Goal: Check status: Check status

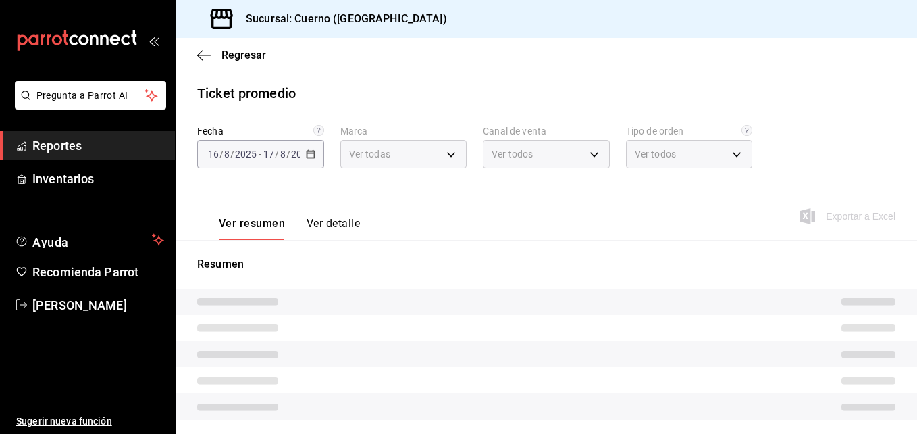
type input "c9e961b9-bc29-480f-a65c-324ff110f526"
type input "PARROT,UBER_EATS,RAPPI,DIDI_FOOD,ONLINE"
type input "dfbf6a66-9e2c-4531-8c07-cb6fdb35851c,965fb10a-4951-4111-90b6-db3caf29f93a,2f3c6…"
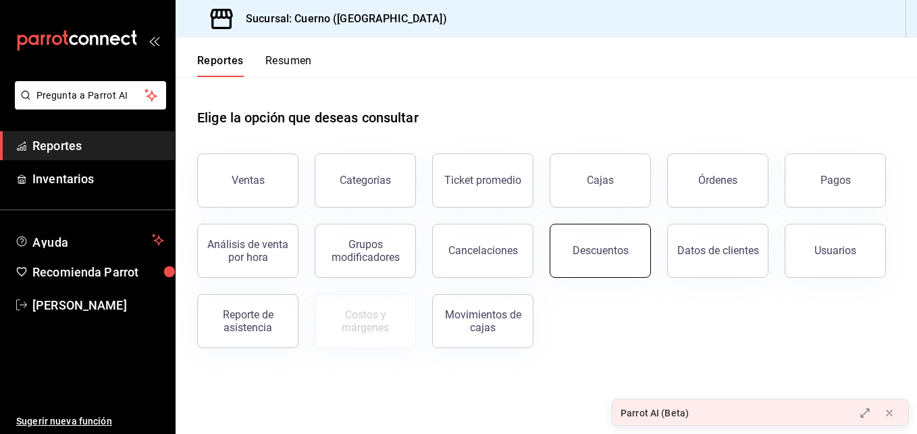
click at [584, 253] on div "Descuentos" at bounding box center [601, 250] width 56 height 13
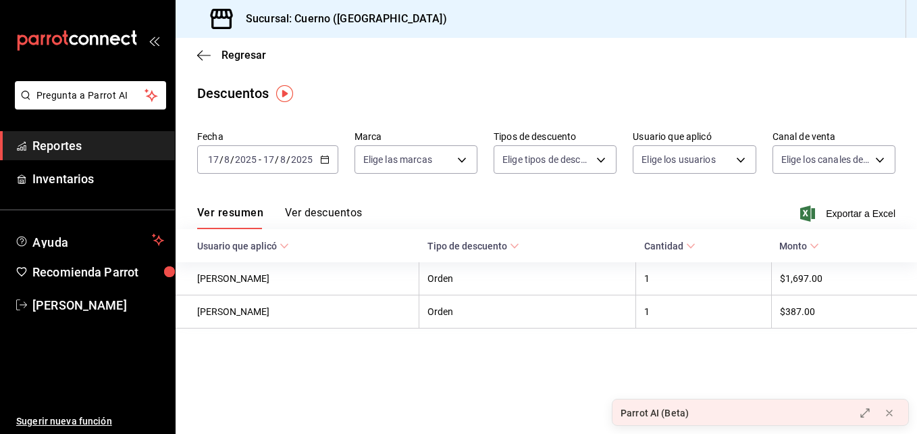
click at [331, 163] on div "[DATE] [DATE] - [DATE] [DATE]" at bounding box center [267, 159] width 141 height 28
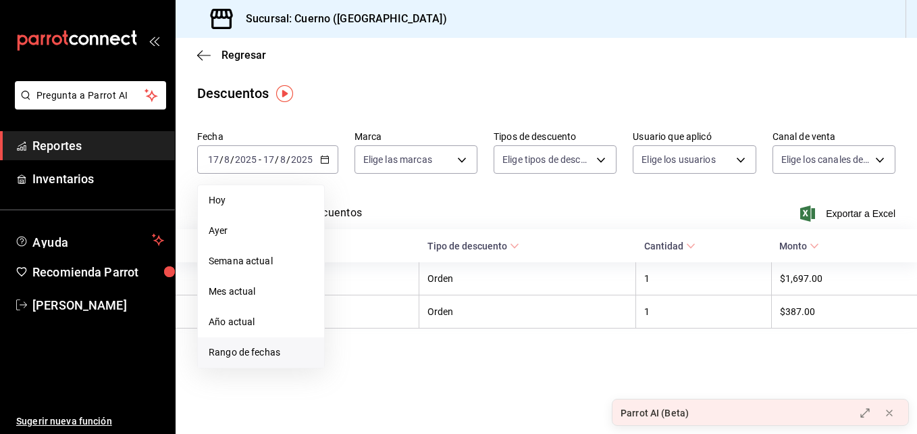
click at [249, 349] on span "Rango de fechas" at bounding box center [261, 352] width 105 height 14
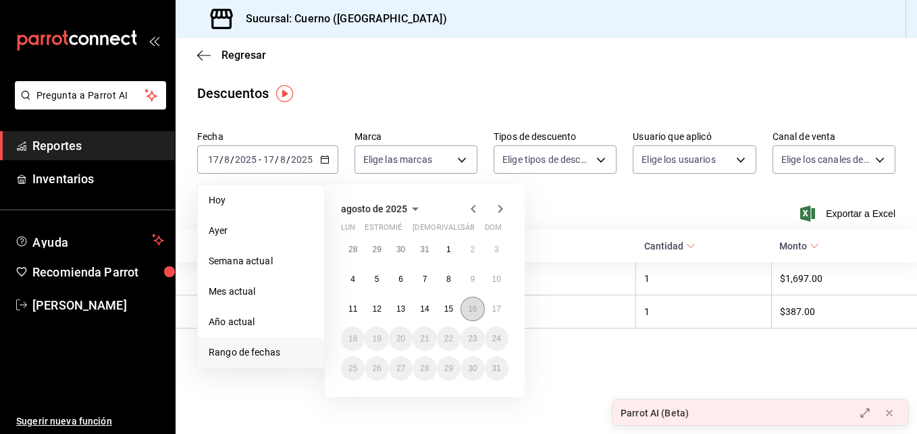
click at [480, 315] on button "16" at bounding box center [473, 309] width 24 height 24
click at [494, 311] on abbr "17" at bounding box center [496, 308] width 9 height 9
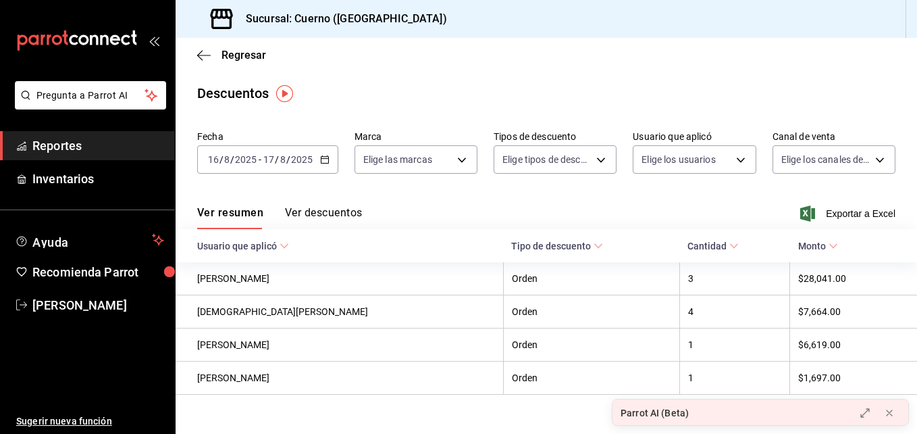
scroll to position [18, 0]
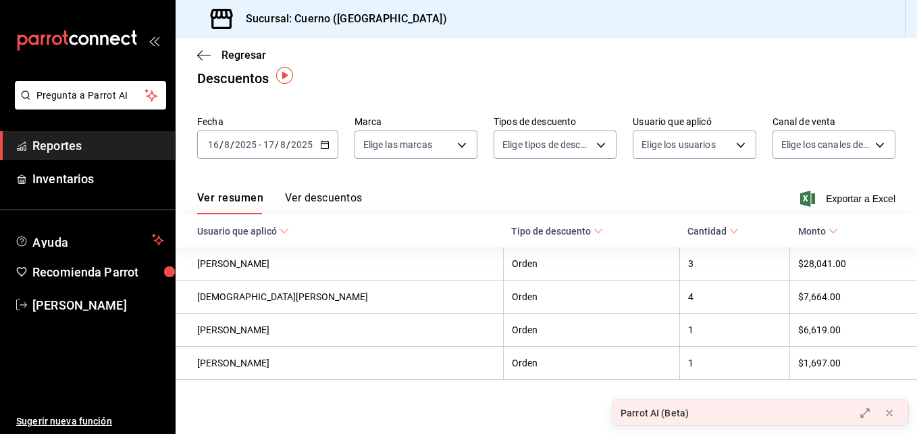
click at [342, 195] on button "Ver descuentos" at bounding box center [323, 202] width 77 height 23
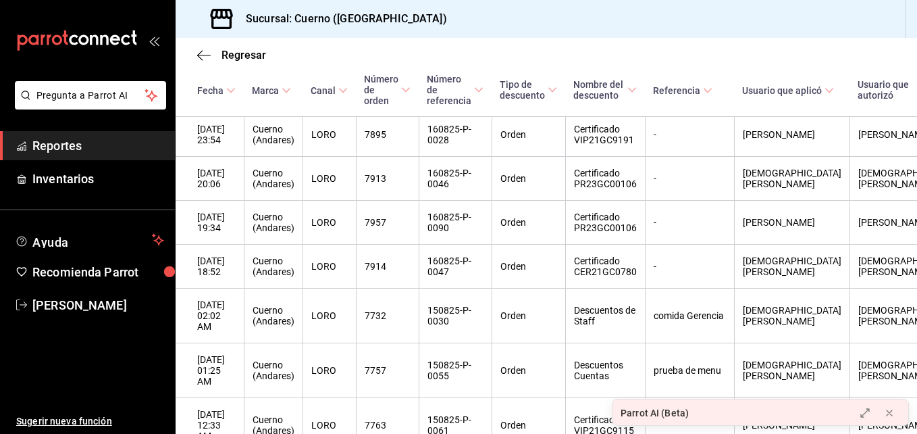
scroll to position [304, 0]
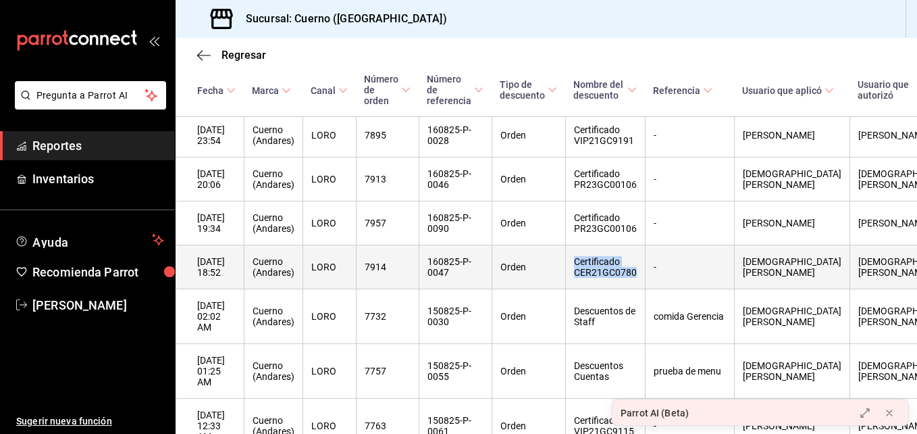
drag, startPoint x: 580, startPoint y: 245, endPoint x: 644, endPoint y: 261, distance: 66.2
click at [644, 261] on th "Certificado CER21GC0780" at bounding box center [605, 267] width 80 height 44
copy th "Certificado CER21GC0780"
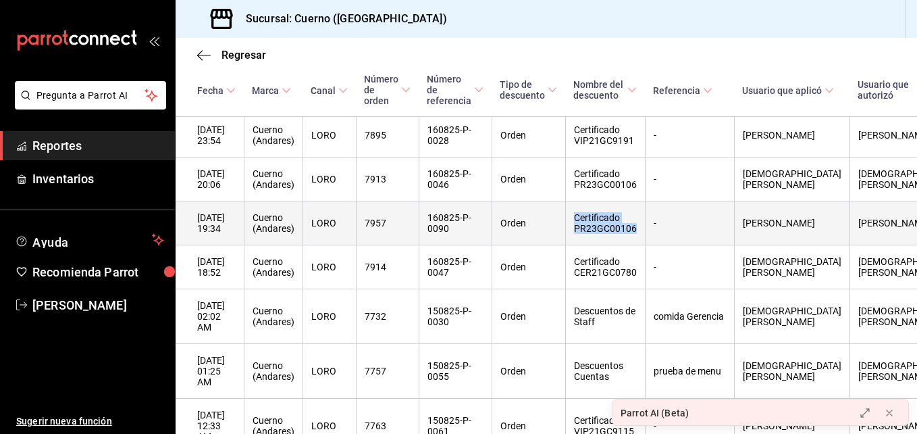
drag, startPoint x: 583, startPoint y: 201, endPoint x: 645, endPoint y: 218, distance: 64.4
click at [645, 218] on th "Certificado PR23GC00106" at bounding box center [605, 223] width 80 height 44
copy th "Certificado PR23GC00106"
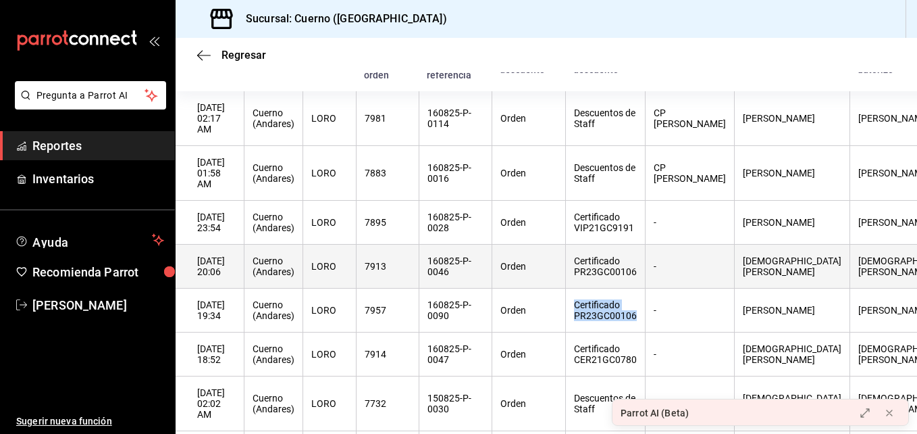
scroll to position [191, 0]
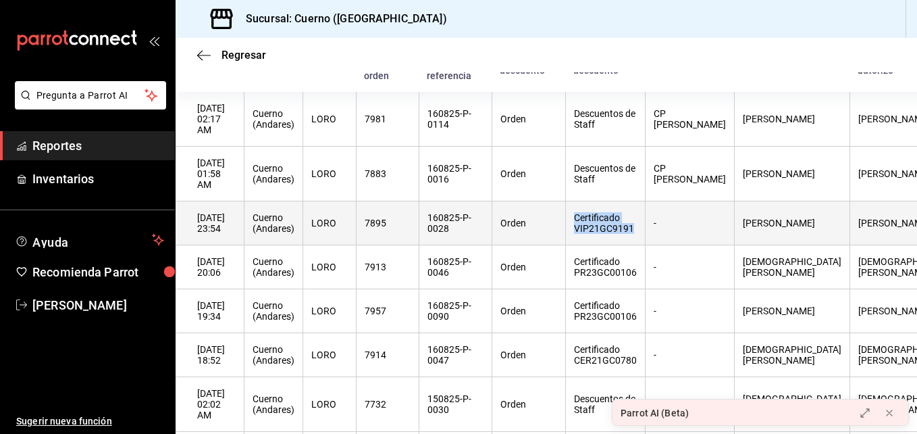
drag, startPoint x: 578, startPoint y: 199, endPoint x: 642, endPoint y: 211, distance: 64.8
click at [642, 211] on th "Certificado VIP21GC9191" at bounding box center [605, 223] width 80 height 44
copy th "Certificado VIP21GC9191"
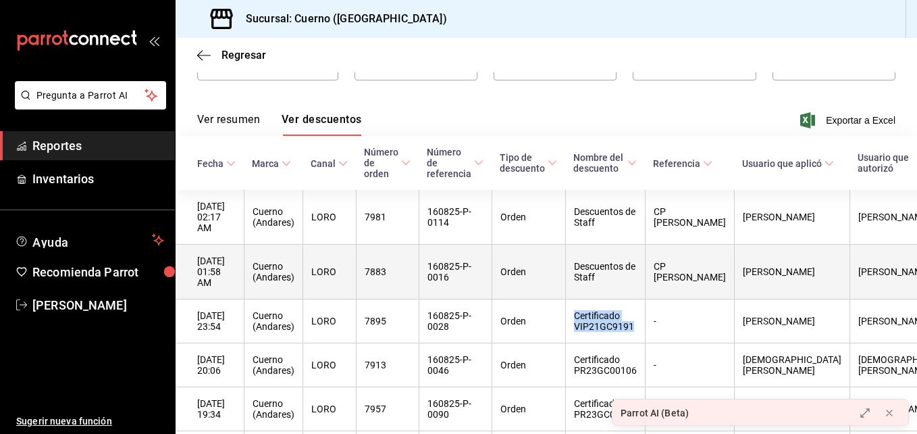
scroll to position [93, 0]
drag, startPoint x: 659, startPoint y: 251, endPoint x: 702, endPoint y: 270, distance: 47.2
click at [702, 270] on th "CP [PERSON_NAME]" at bounding box center [689, 272] width 89 height 55
copy th "CP [PERSON_NAME]"
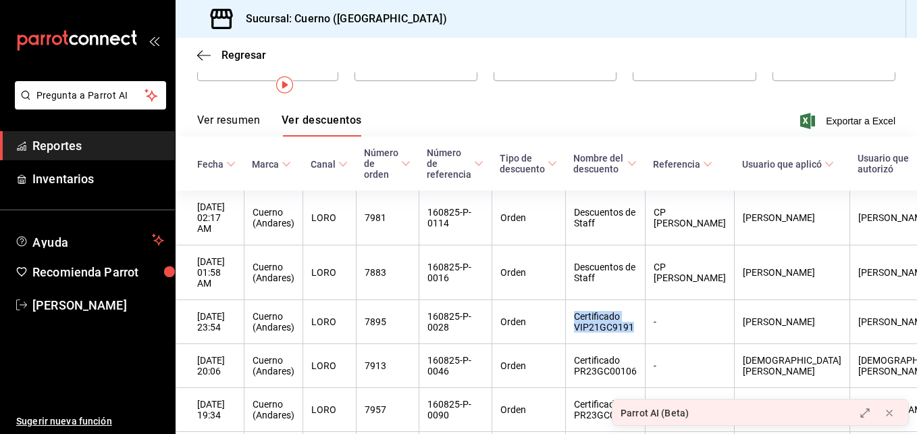
scroll to position [0, 0]
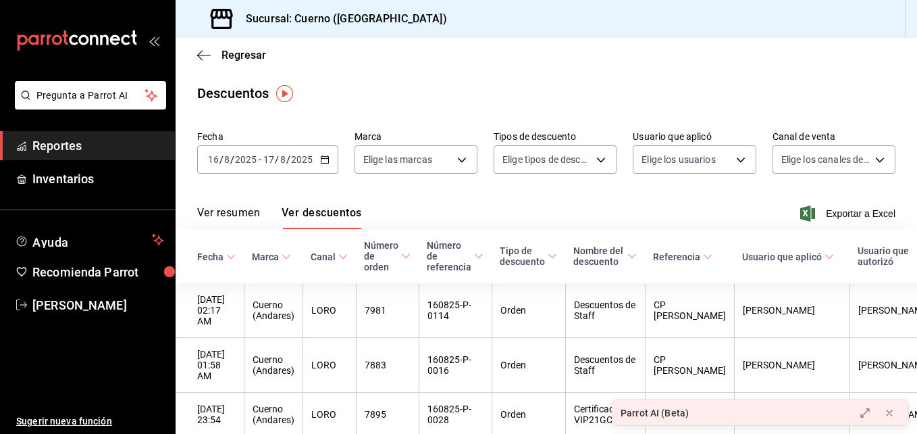
click at [304, 157] on input "2025" at bounding box center [301, 159] width 23 height 11
click at [571, 220] on div "Ver resumen Ver descuentos Exportar a Excel" at bounding box center [547, 209] width 742 height 39
click at [205, 56] on icon "button" at bounding box center [204, 55] width 14 height 12
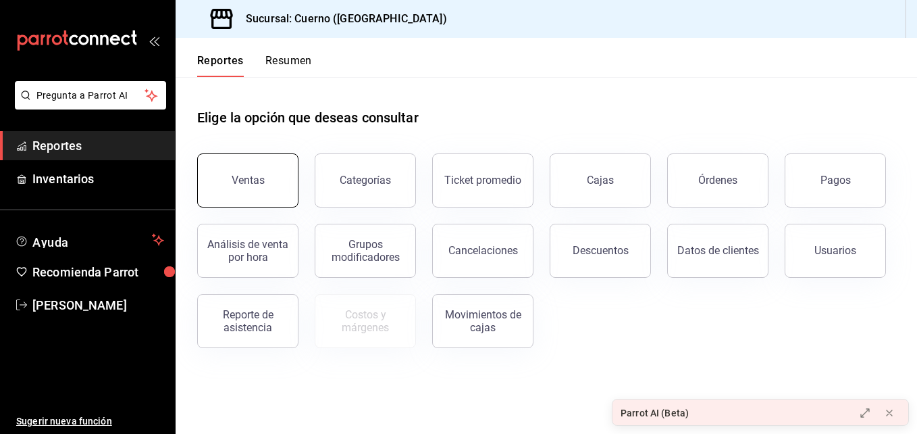
click at [259, 157] on button "Ventas" at bounding box center [247, 180] width 101 height 54
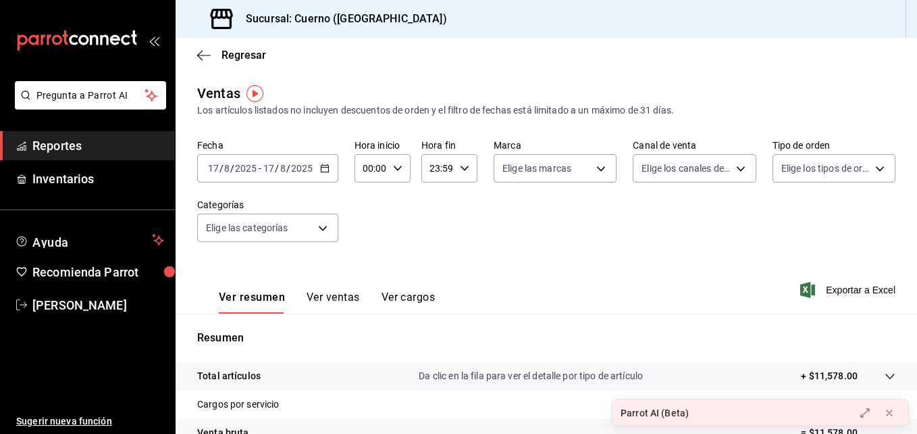
click at [328, 174] on div "[DATE] [DATE] - [DATE] [DATE]" at bounding box center [267, 168] width 141 height 28
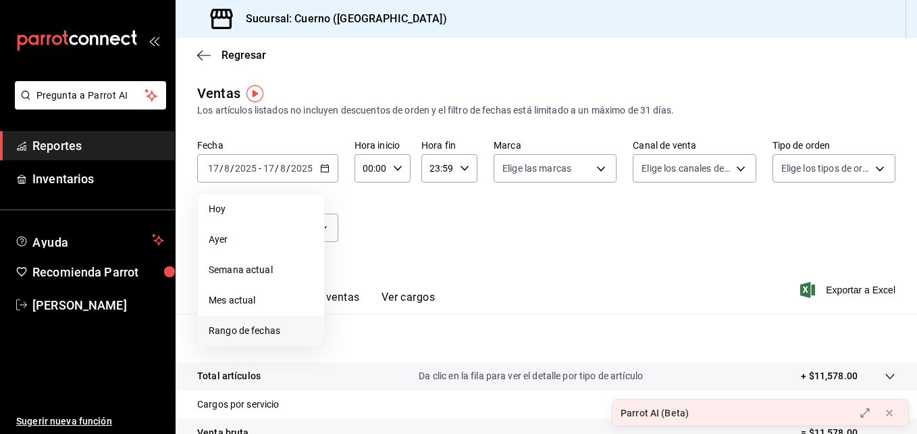
click at [263, 327] on span "Rango de fechas" at bounding box center [261, 331] width 105 height 14
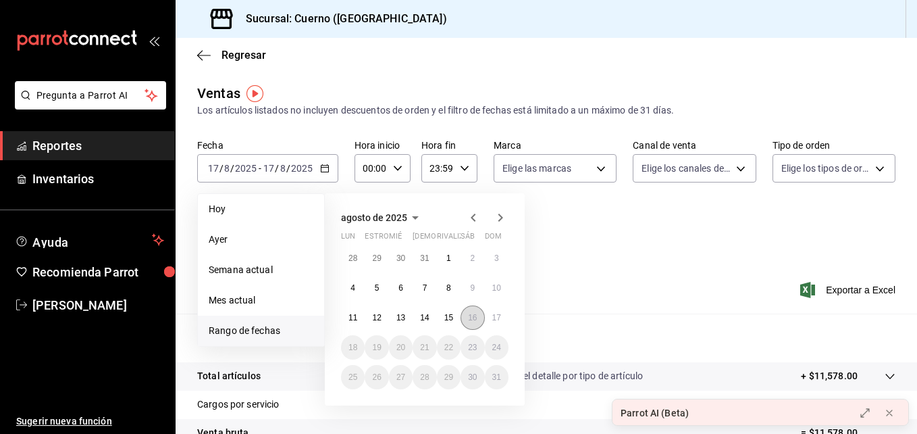
click at [474, 319] on abbr "16" at bounding box center [472, 317] width 9 height 9
click at [501, 315] on abbr "17" at bounding box center [496, 317] width 9 height 9
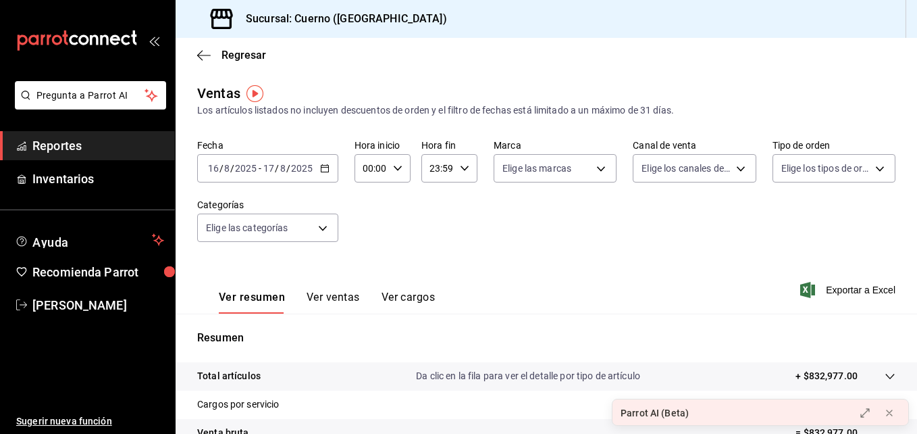
click at [398, 170] on icon "button" at bounding box center [397, 167] width 9 height 9
click at [365, 258] on button "06" at bounding box center [368, 266] width 22 height 27
type input "06:00"
click at [460, 163] on div at bounding box center [458, 217] width 917 height 434
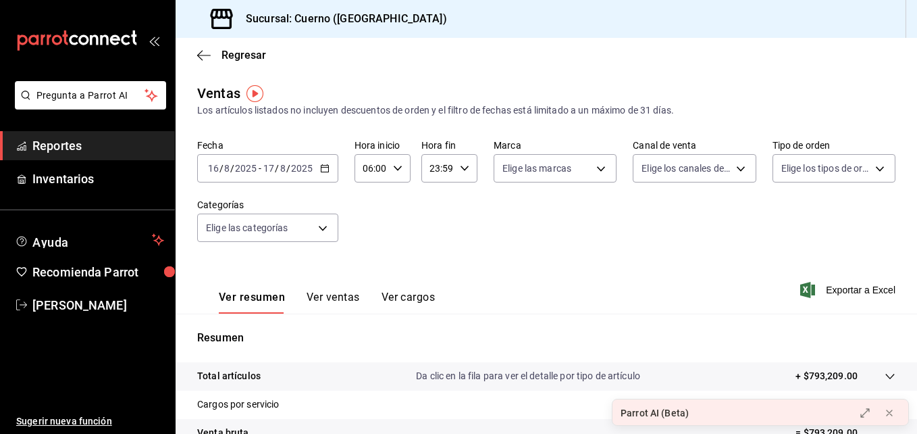
click at [461, 170] on \(Stroke\) "button" at bounding box center [465, 168] width 8 height 5
click at [437, 261] on button "02" at bounding box center [433, 267] width 22 height 27
type input "02:59"
click at [565, 249] on div at bounding box center [458, 217] width 917 height 434
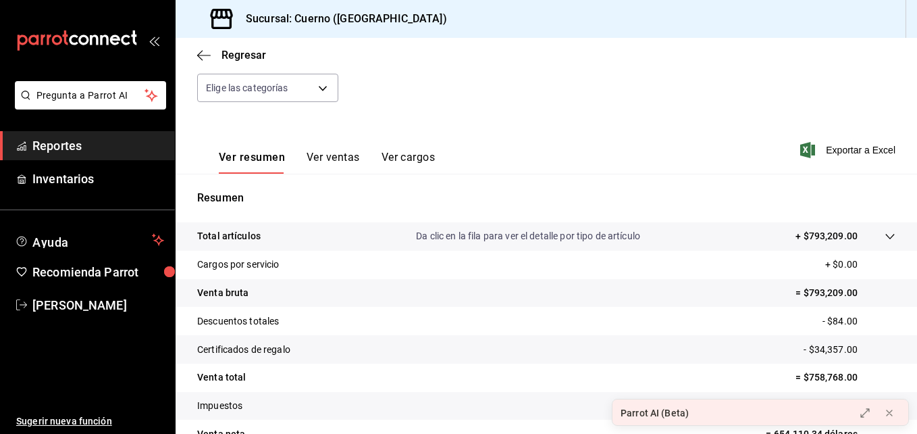
scroll to position [141, 0]
